Goal: Task Accomplishment & Management: Manage account settings

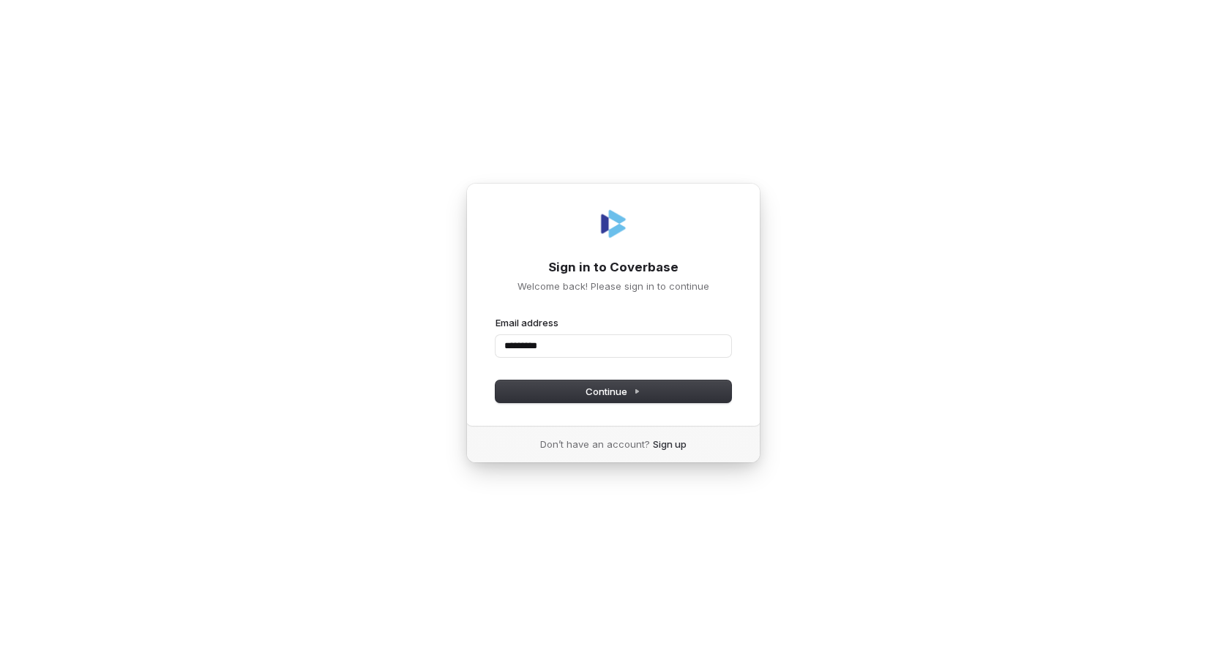
type input "**********"
click at [496, 316] on button "submit" at bounding box center [496, 316] width 0 height 0
type input "**********"
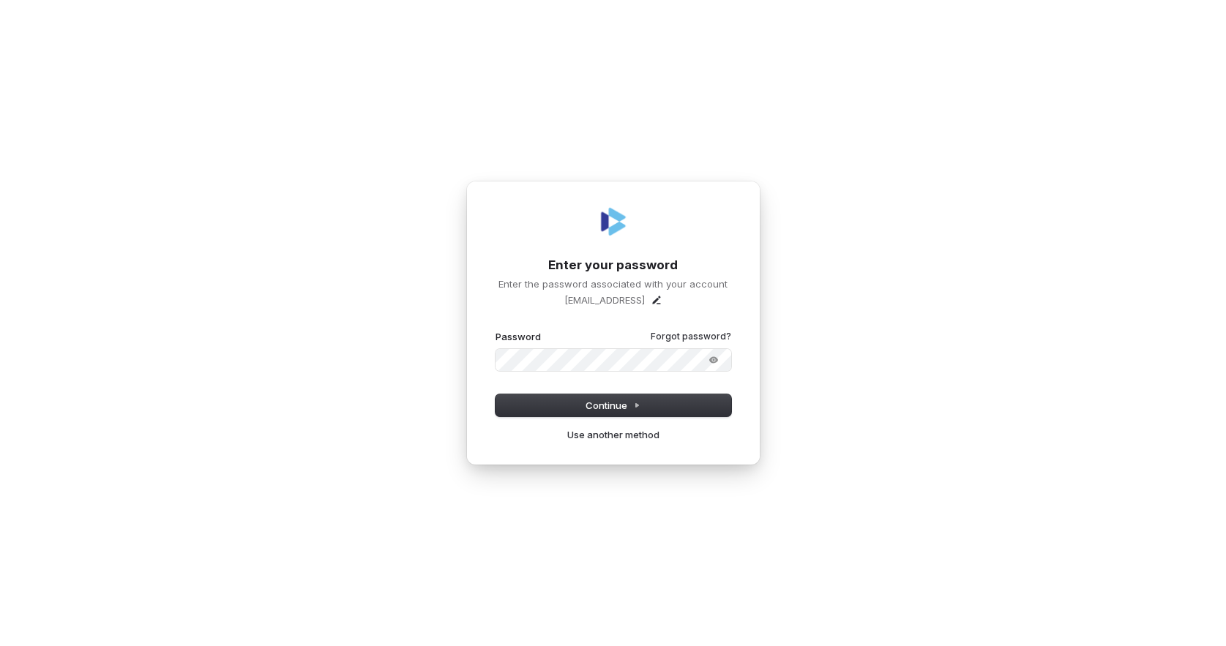
click at [0, 646] on com-1password-button at bounding box center [0, 646] width 0 height 0
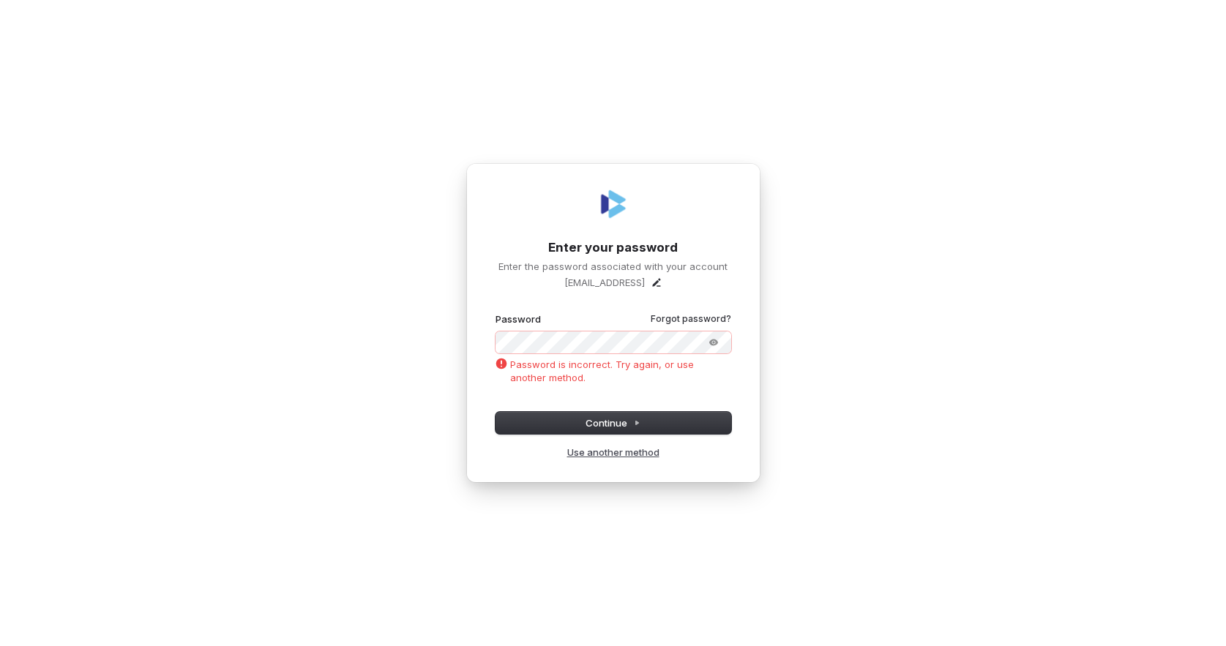
click at [588, 450] on link "Use another method" at bounding box center [613, 452] width 92 height 13
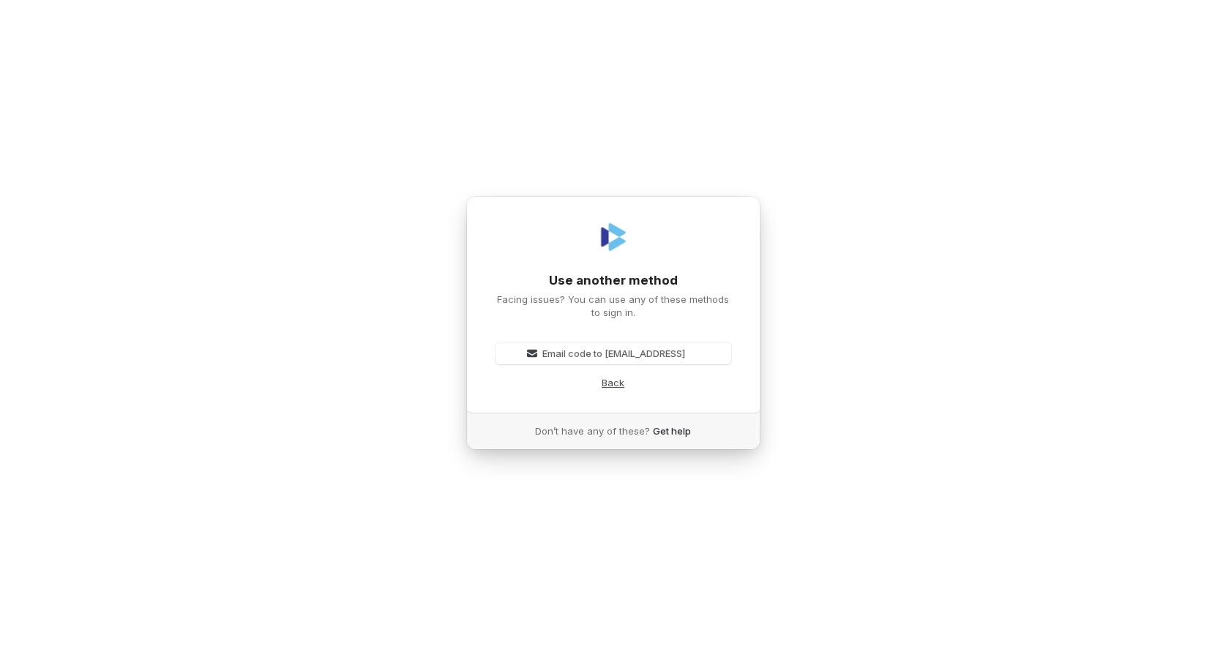
click at [613, 382] on p "Back" at bounding box center [613, 382] width 23 height 13
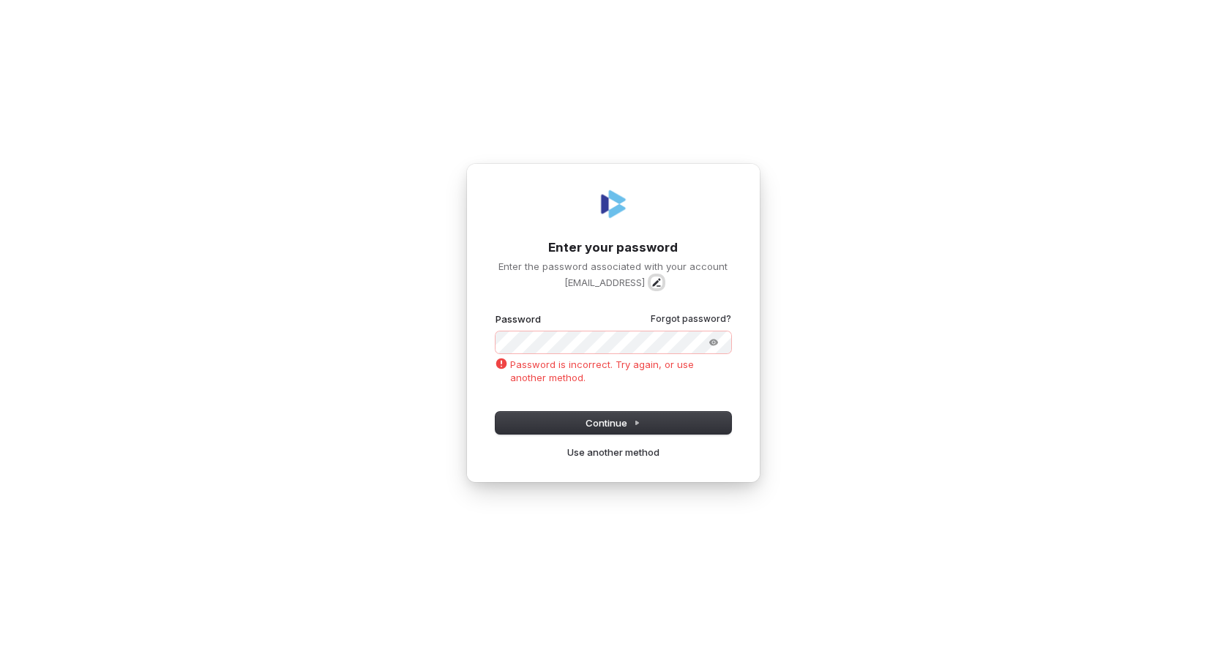
click at [660, 283] on icon "Edit" at bounding box center [657, 283] width 12 height 12
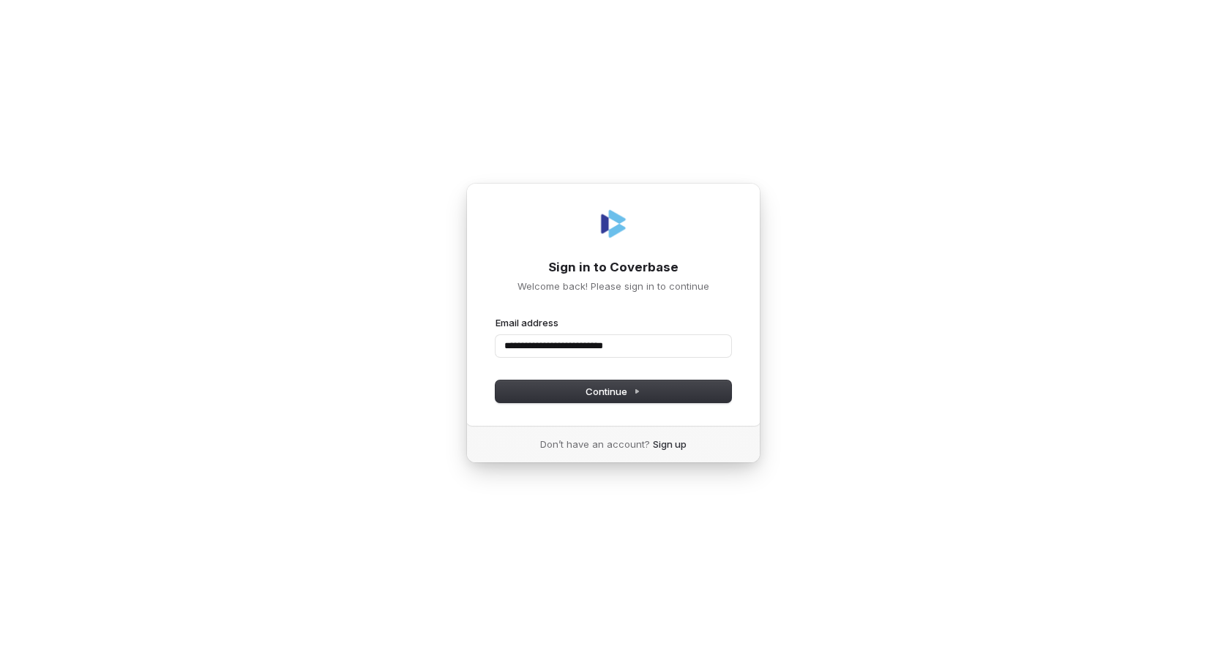
type input "**********"
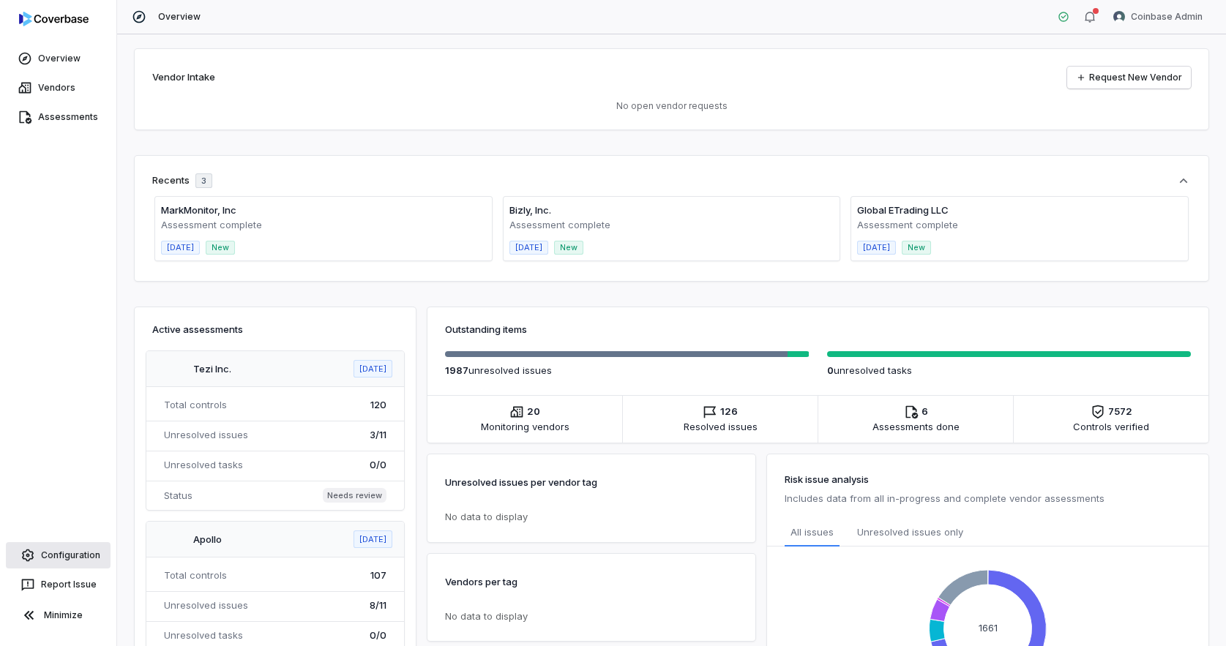
click at [53, 561] on link "Configuration" at bounding box center [58, 555] width 105 height 26
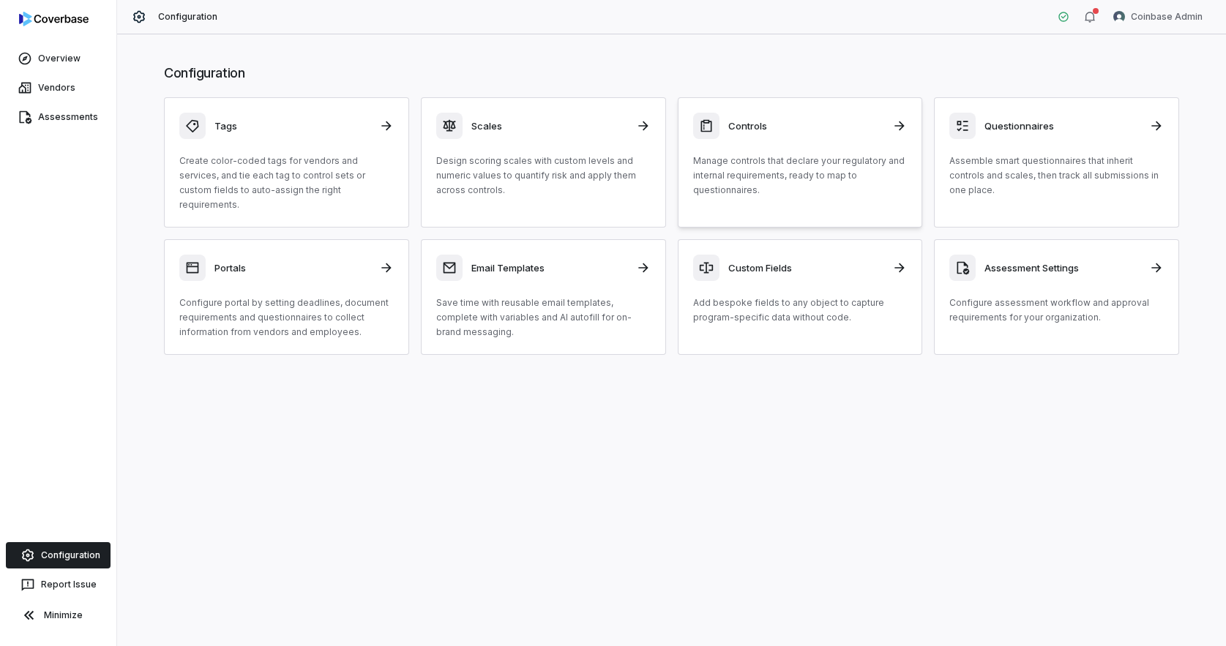
click at [829, 170] on p "Manage controls that declare your regulatory and internal requirements, ready t…" at bounding box center [800, 176] width 214 height 44
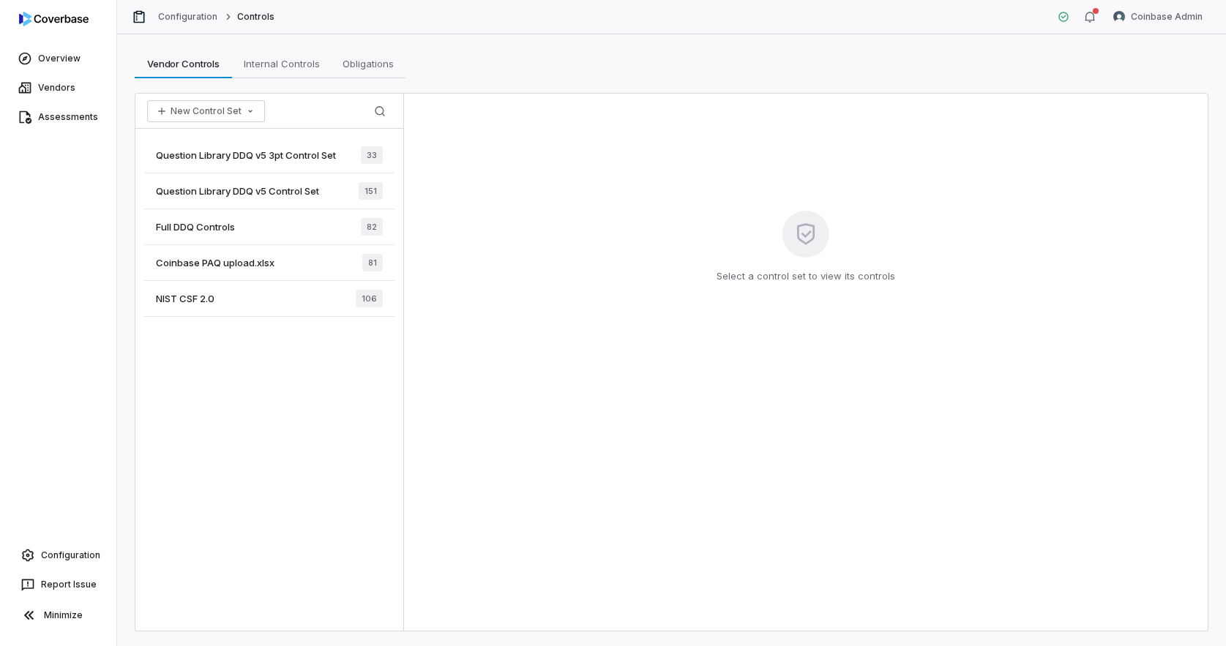
click at [304, 201] on div "Question Library DDQ v5 Control Set 151" at bounding box center [269, 191] width 250 height 36
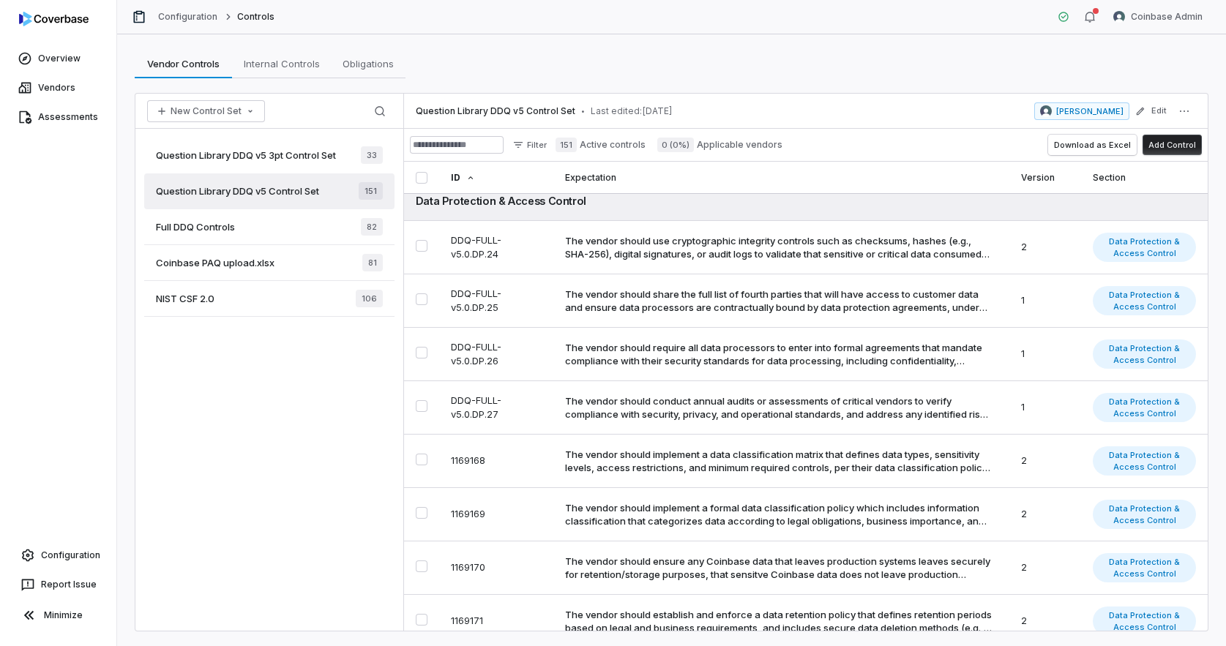
scroll to position [928, 0]
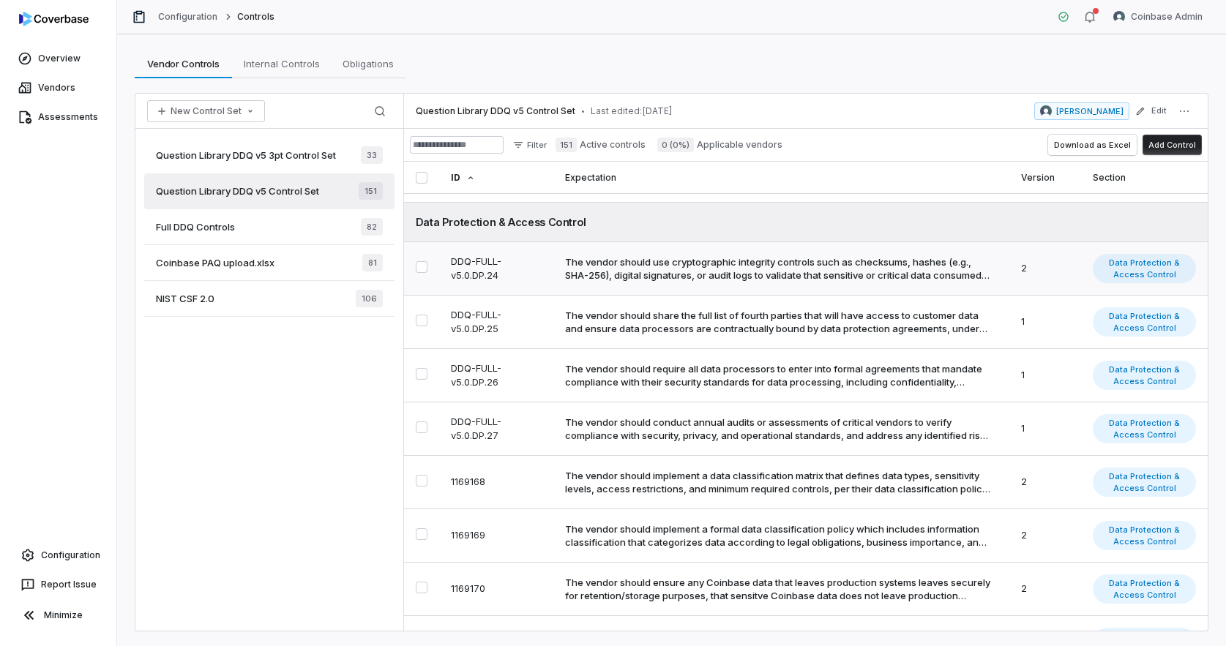
click at [487, 274] on td "DDQ-FULL-v5.0.DP.24" at bounding box center [496, 268] width 114 height 53
click at [275, 164] on div "Question Library DDQ v5 3pt Control Set 33" at bounding box center [269, 156] width 250 height 36
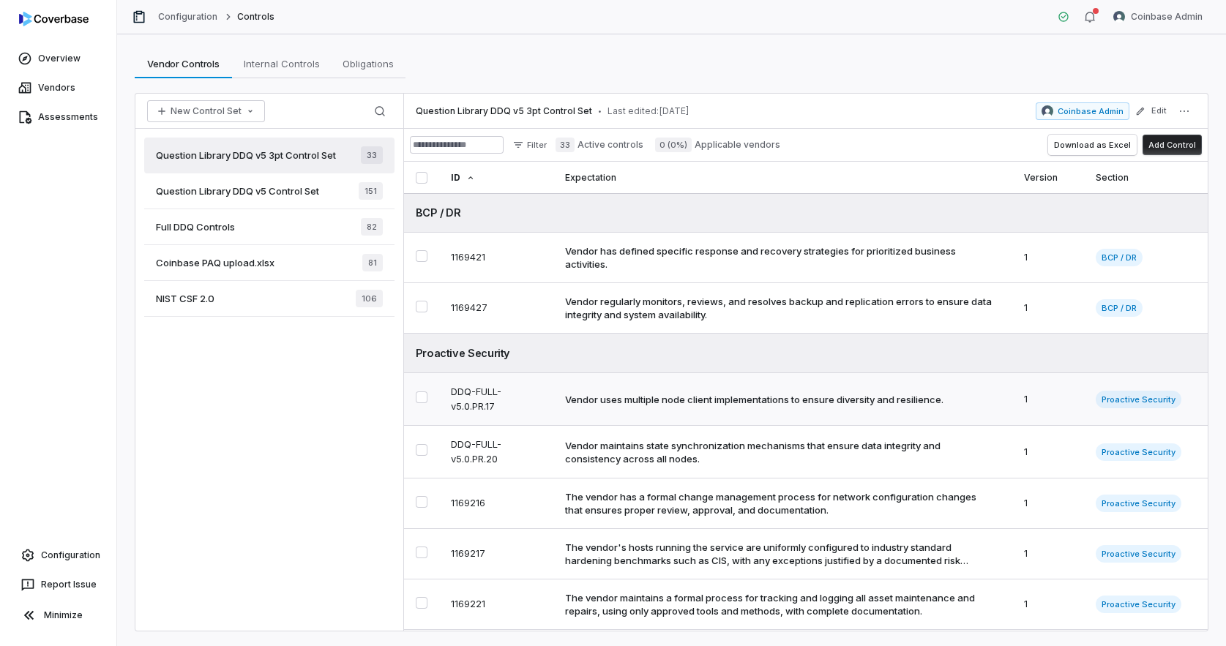
click at [758, 403] on div "Vendor uses multiple node client implementations to ensure diversity and resili…" at bounding box center [754, 399] width 378 height 13
click at [306, 195] on span "Question Library DDQ v5 Control Set" at bounding box center [237, 190] width 163 height 13
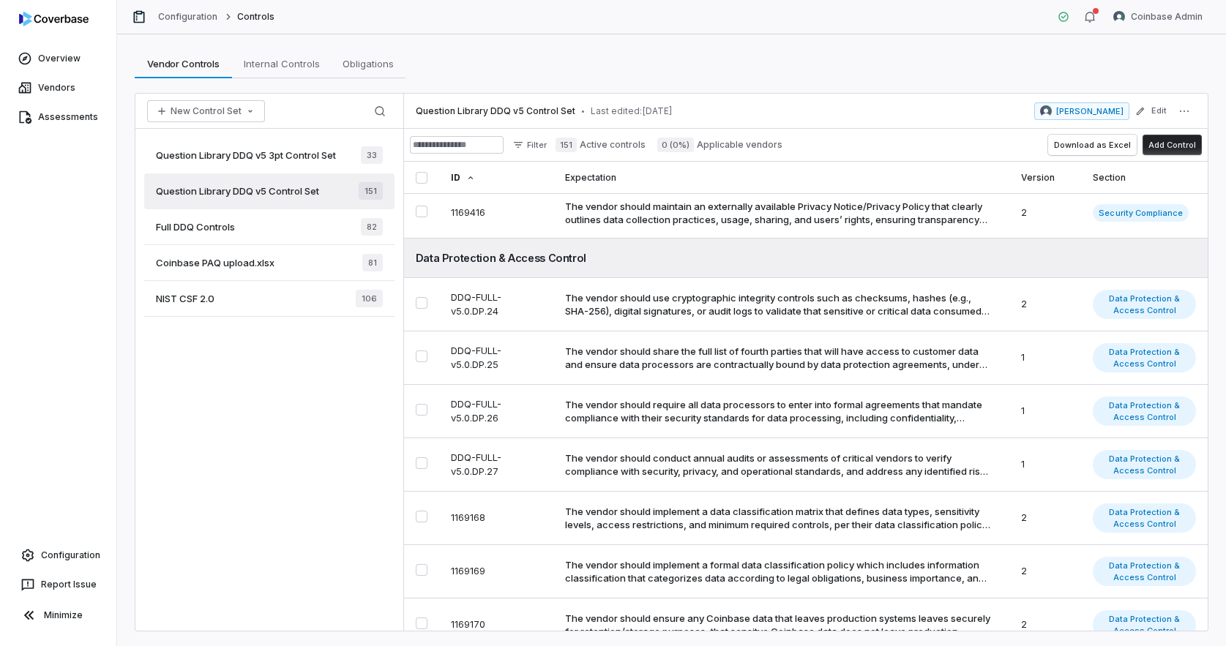
scroll to position [870, 0]
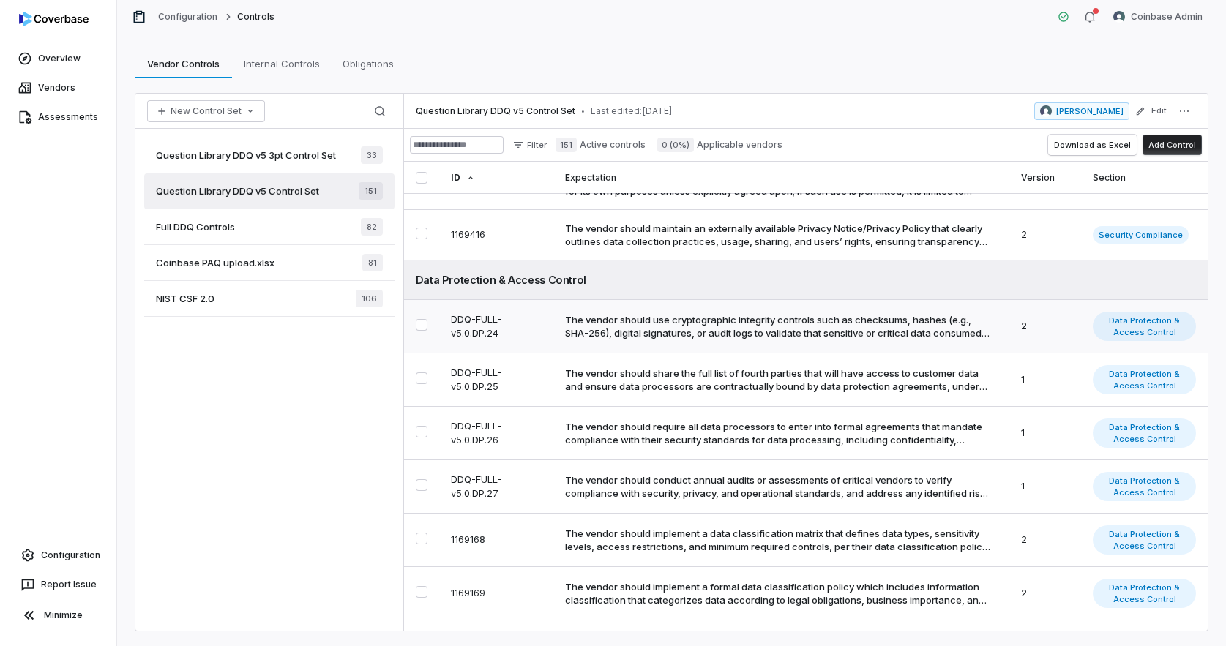
click at [637, 333] on div "The vendor should use cryptographic integrity controls such as checksums, hashe…" at bounding box center [778, 326] width 427 height 26
type textarea "*"
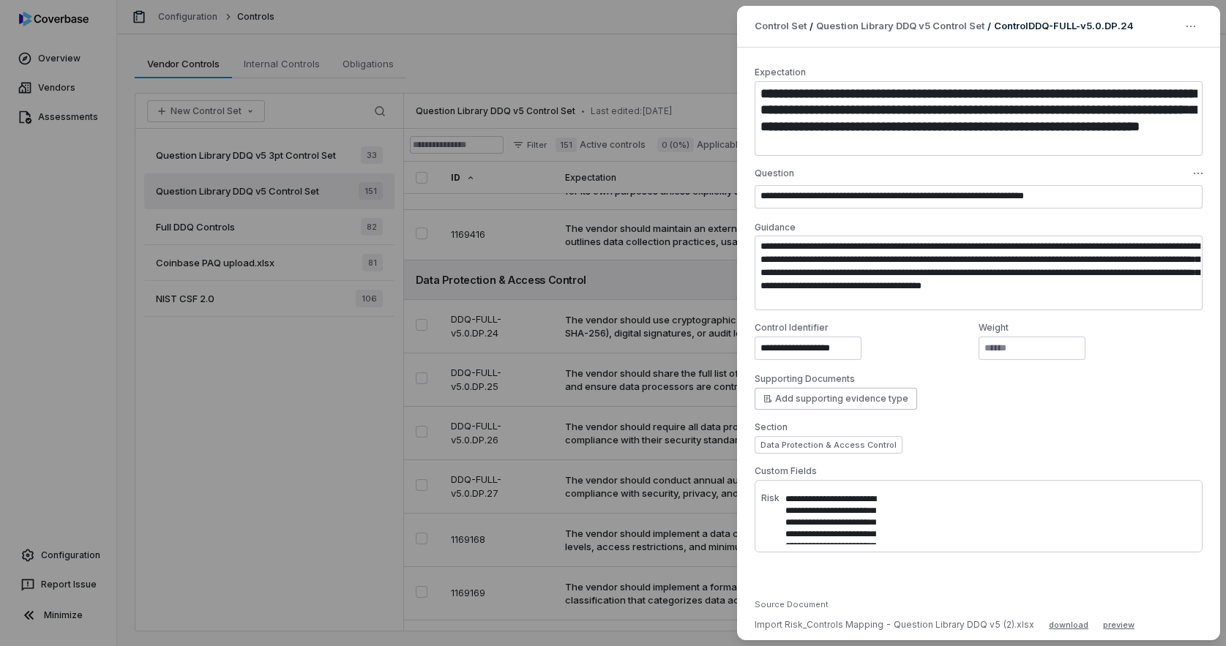
type textarea "*"
